Goal: Find specific page/section: Find specific page/section

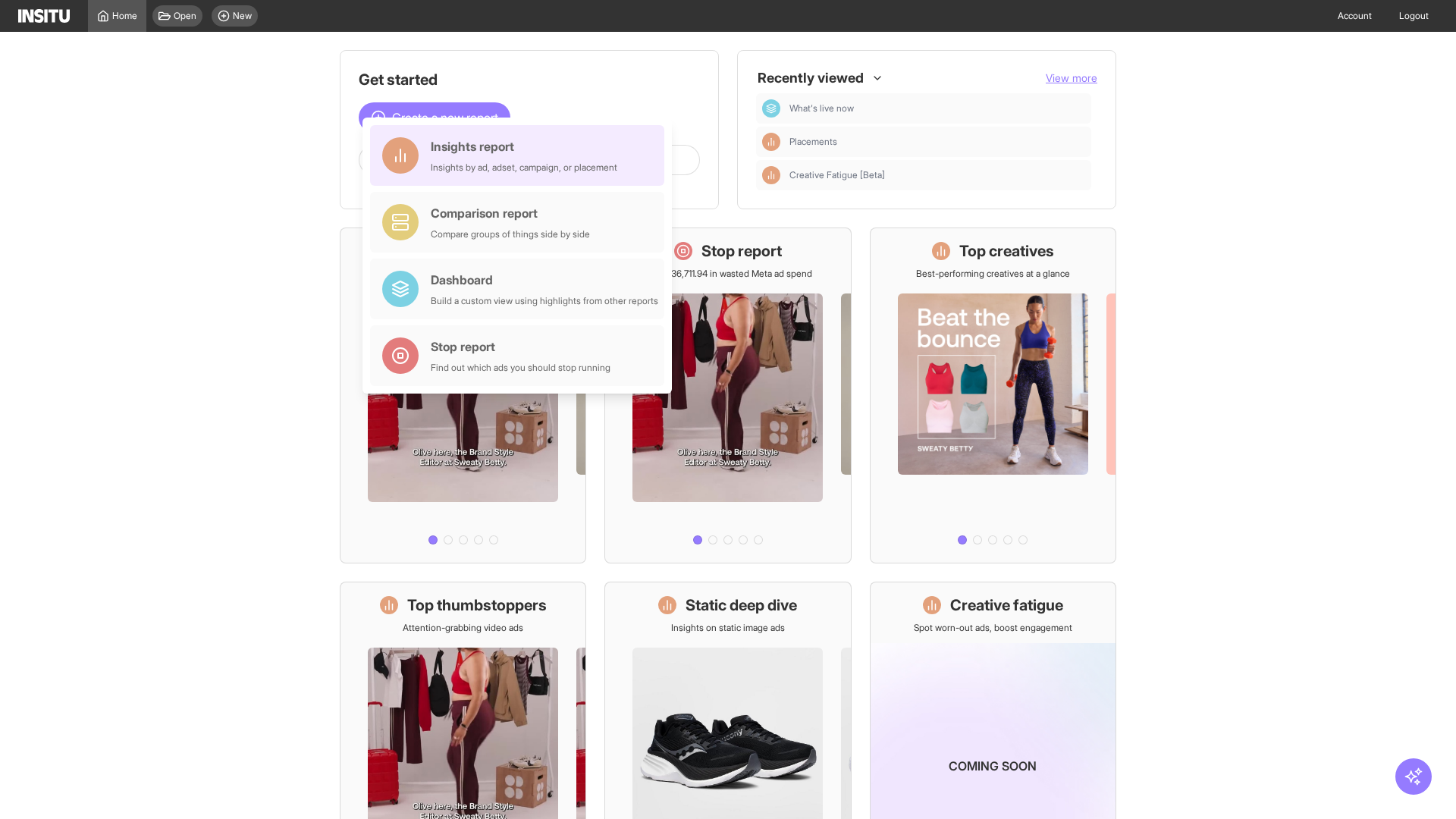
click at [521, 156] on div "Insights report Insights by ad, adset, campaign, or placement" at bounding box center [524, 156] width 186 height 36
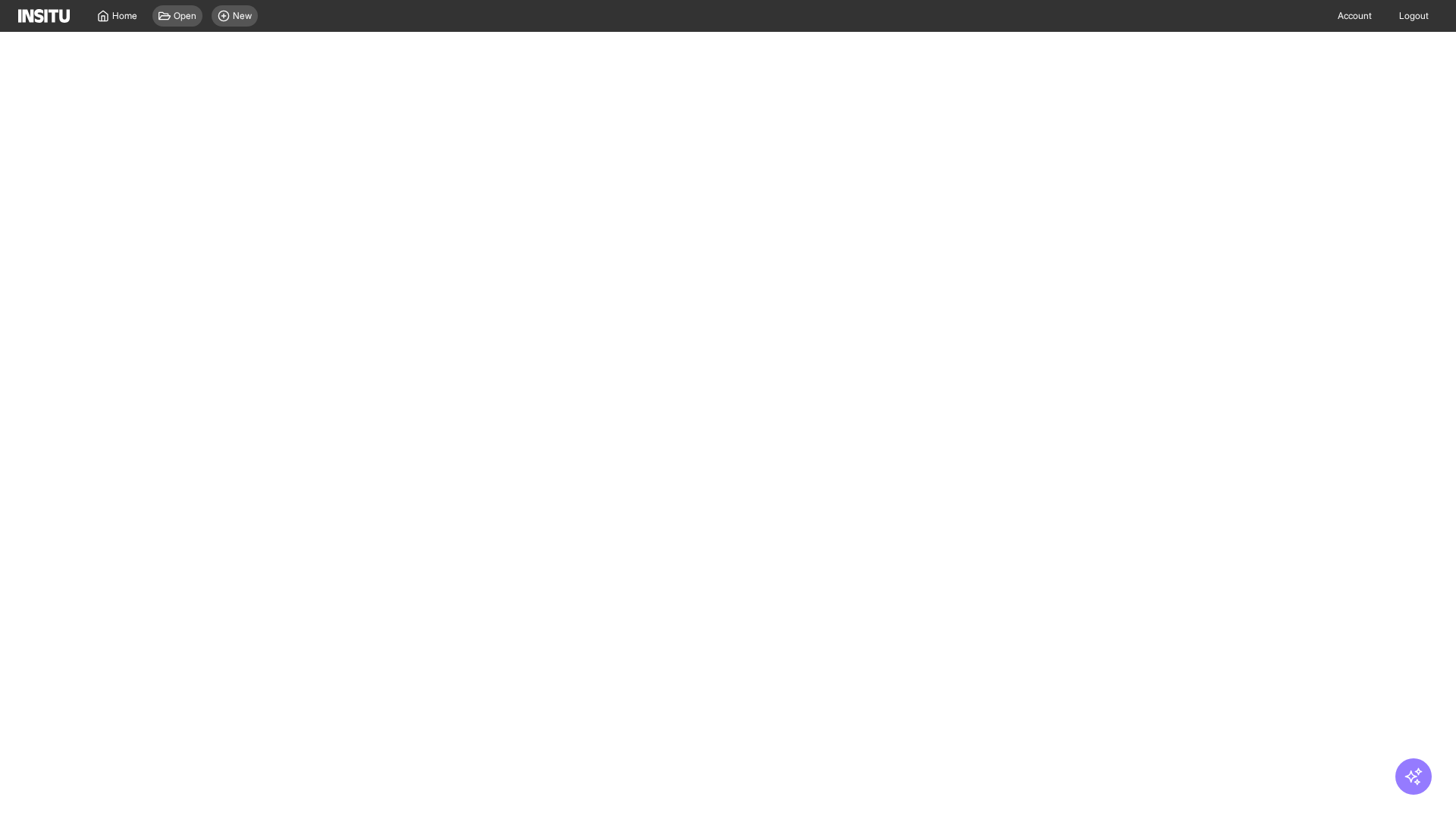
select select "**"
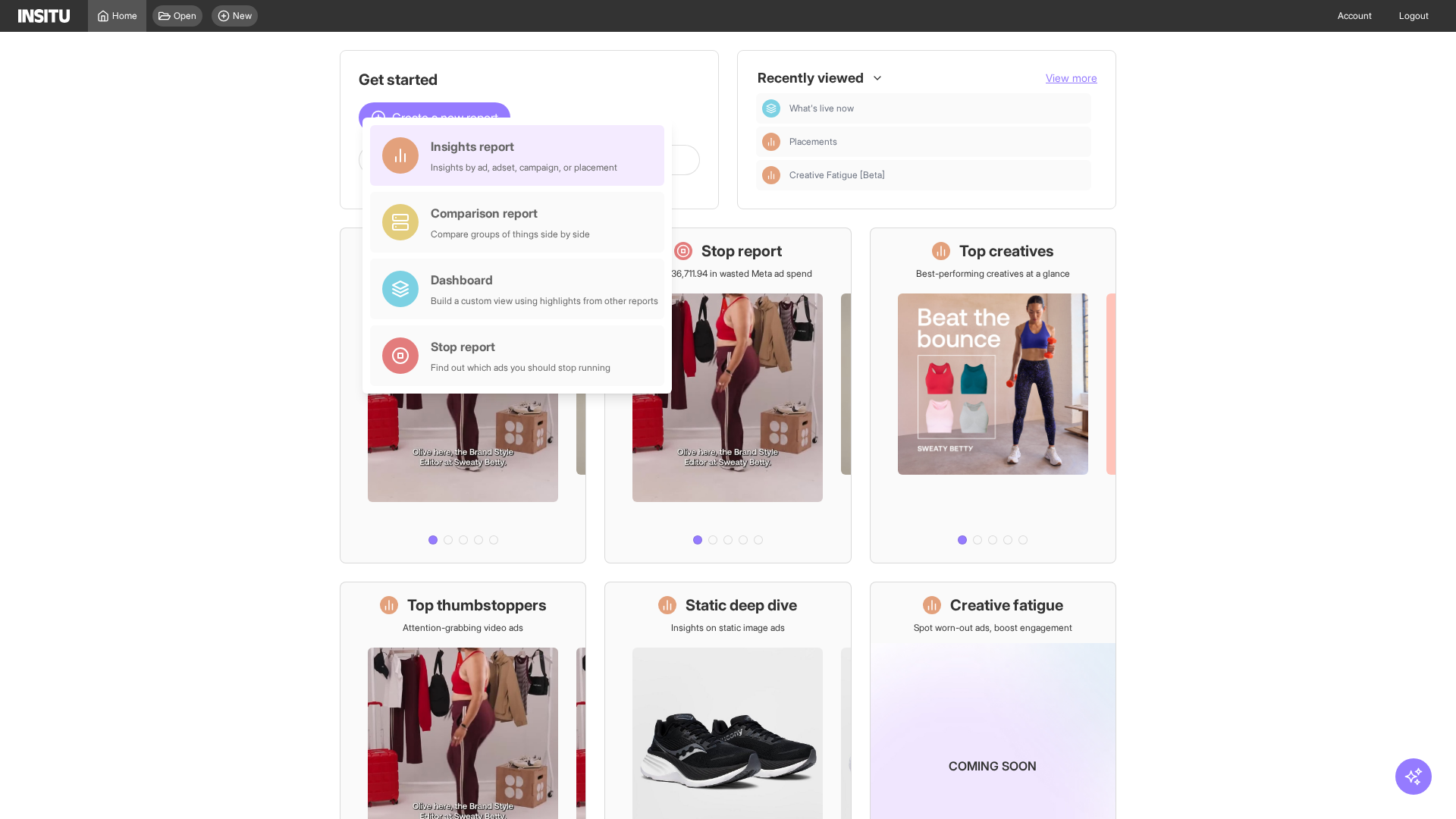
click at [521, 156] on div "Insights report Insights by ad, adset, campaign, or placement" at bounding box center [524, 156] width 186 height 36
